Goal: Information Seeking & Learning: Learn about a topic

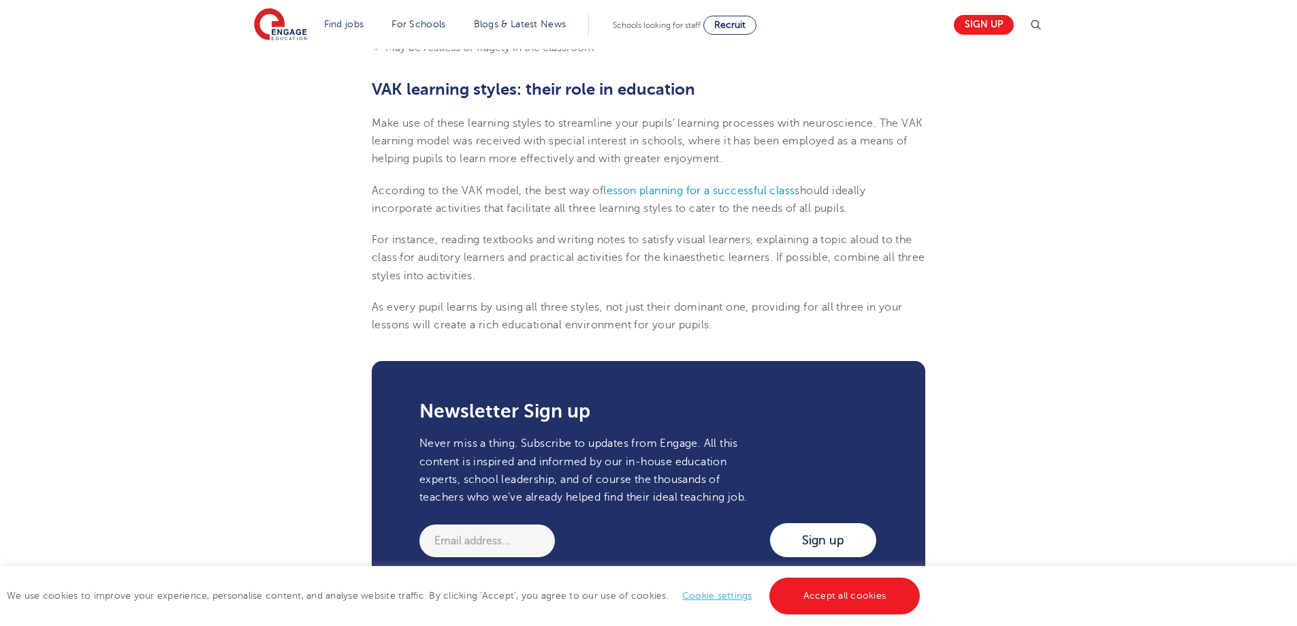
scroll to position [1566, 0]
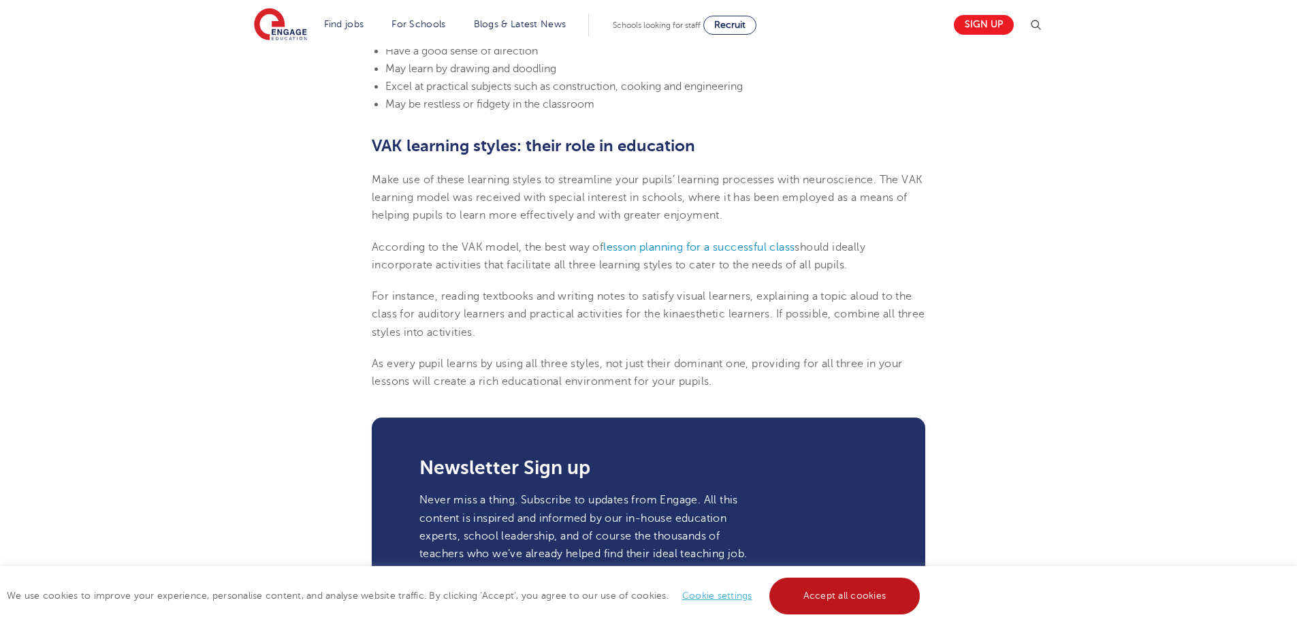
drag, startPoint x: 843, startPoint y: 603, endPoint x: 840, endPoint y: 579, distance: 24.0
click at [844, 602] on link "Accept all cookies" at bounding box center [844, 595] width 151 height 37
